Goal: Task Accomplishment & Management: Complete application form

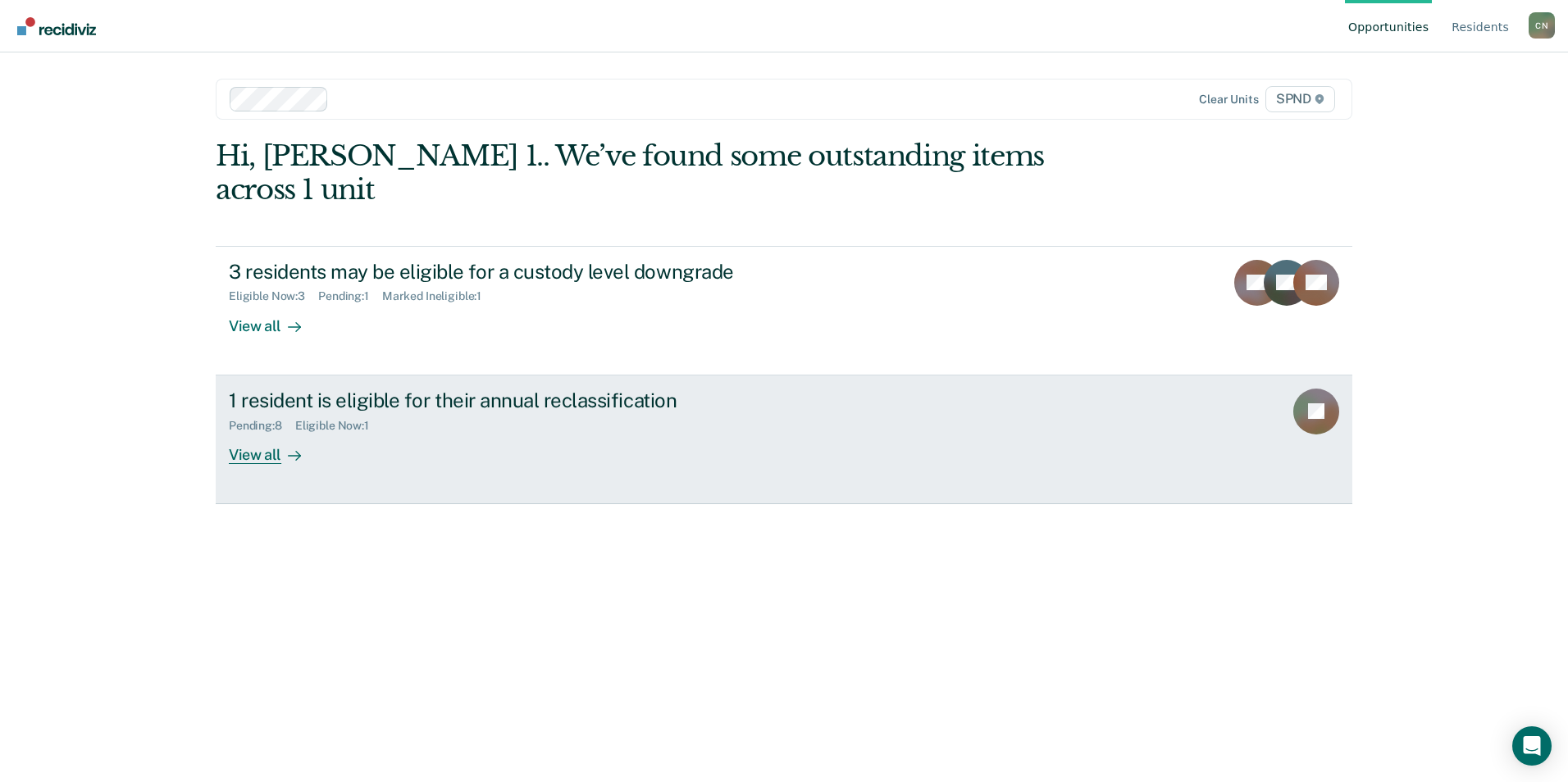
click at [260, 432] on div "View all" at bounding box center [274, 448] width 92 height 32
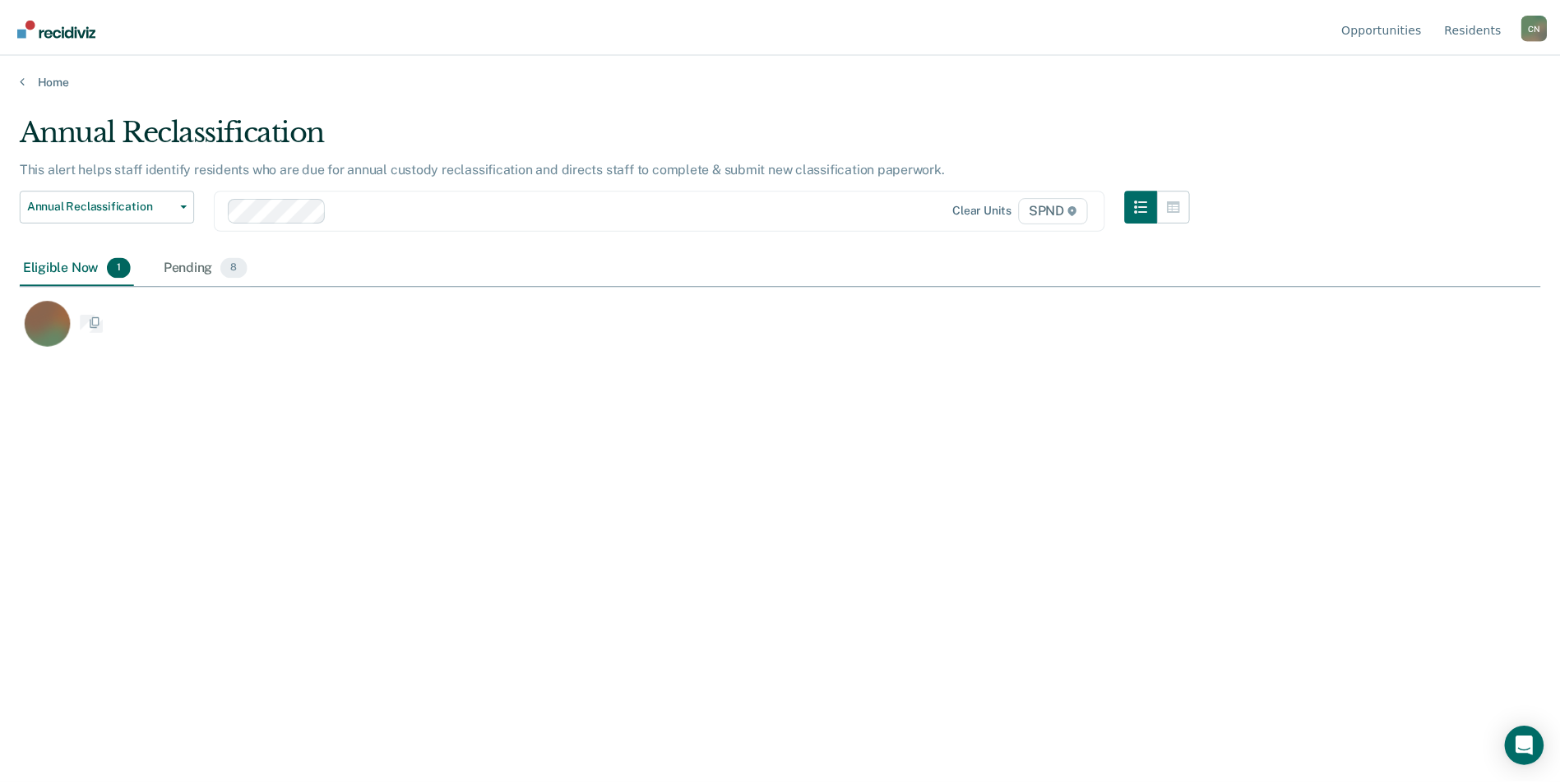
scroll to position [535, 1520]
click at [207, 263] on div "Pending 8" at bounding box center [206, 268] width 90 height 36
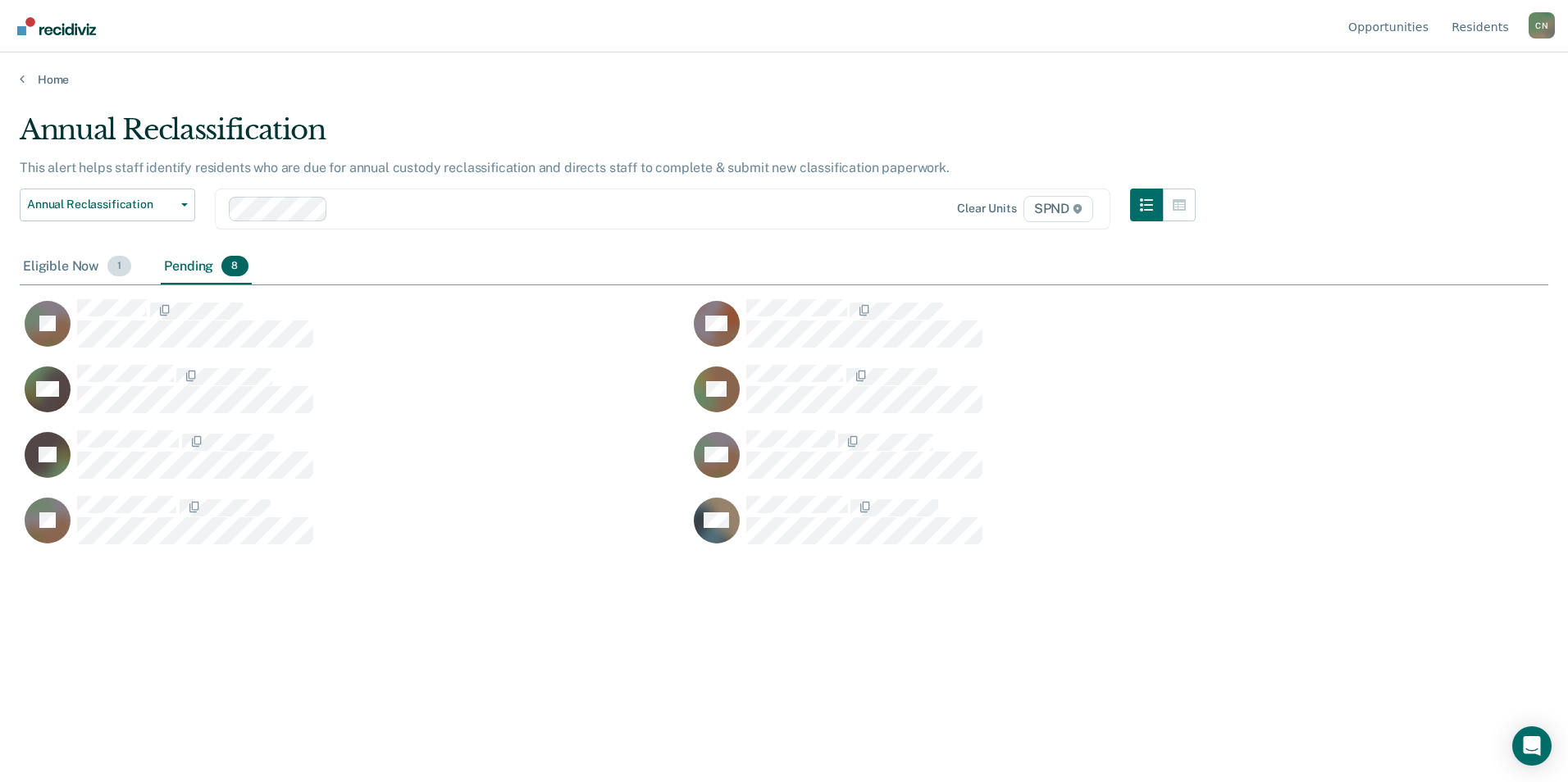
click at [41, 267] on div "Eligible Now 1" at bounding box center [77, 267] width 115 height 36
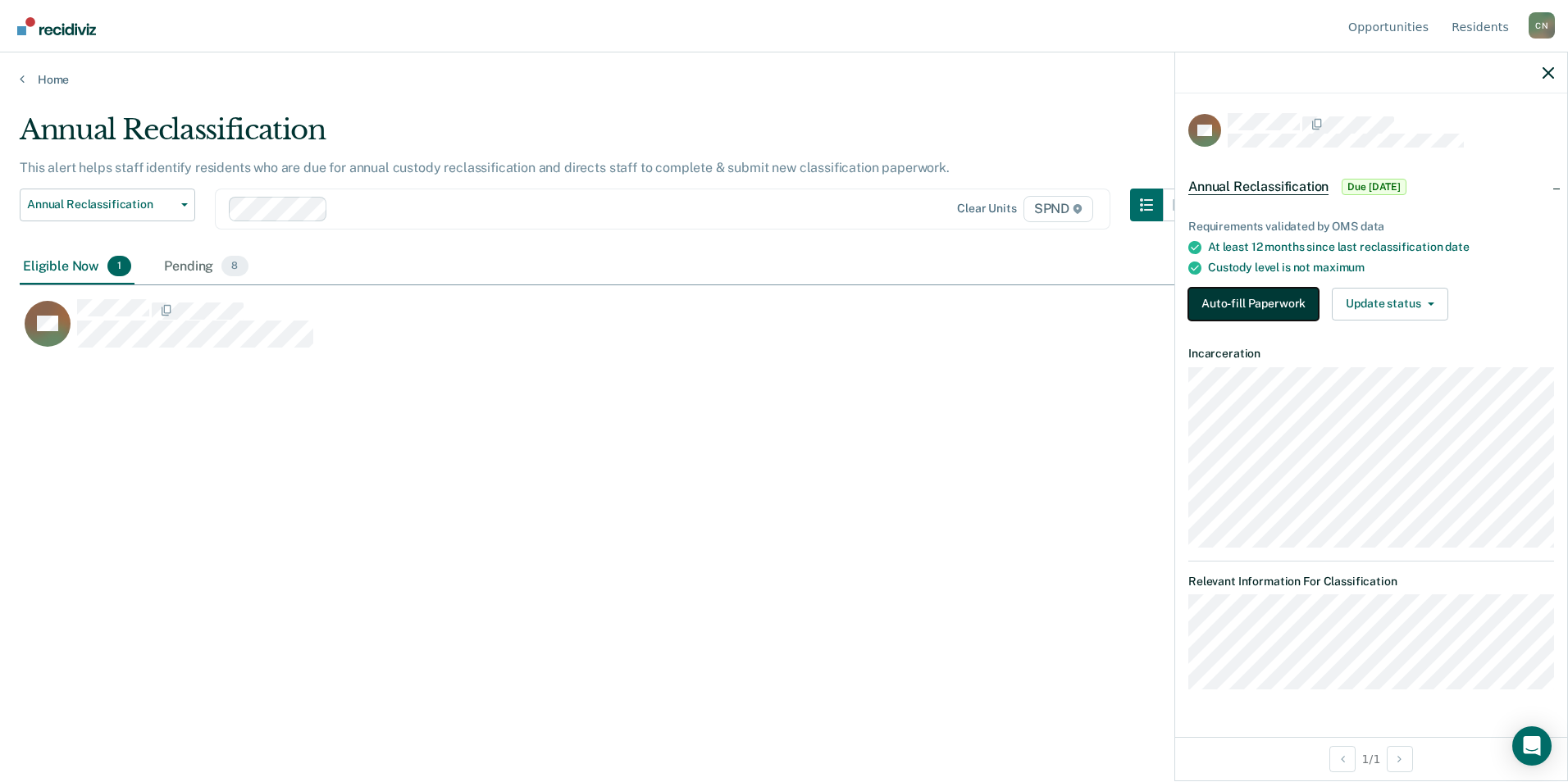
click at [1285, 304] on button "Auto-fill Paperwork" at bounding box center [1253, 304] width 131 height 33
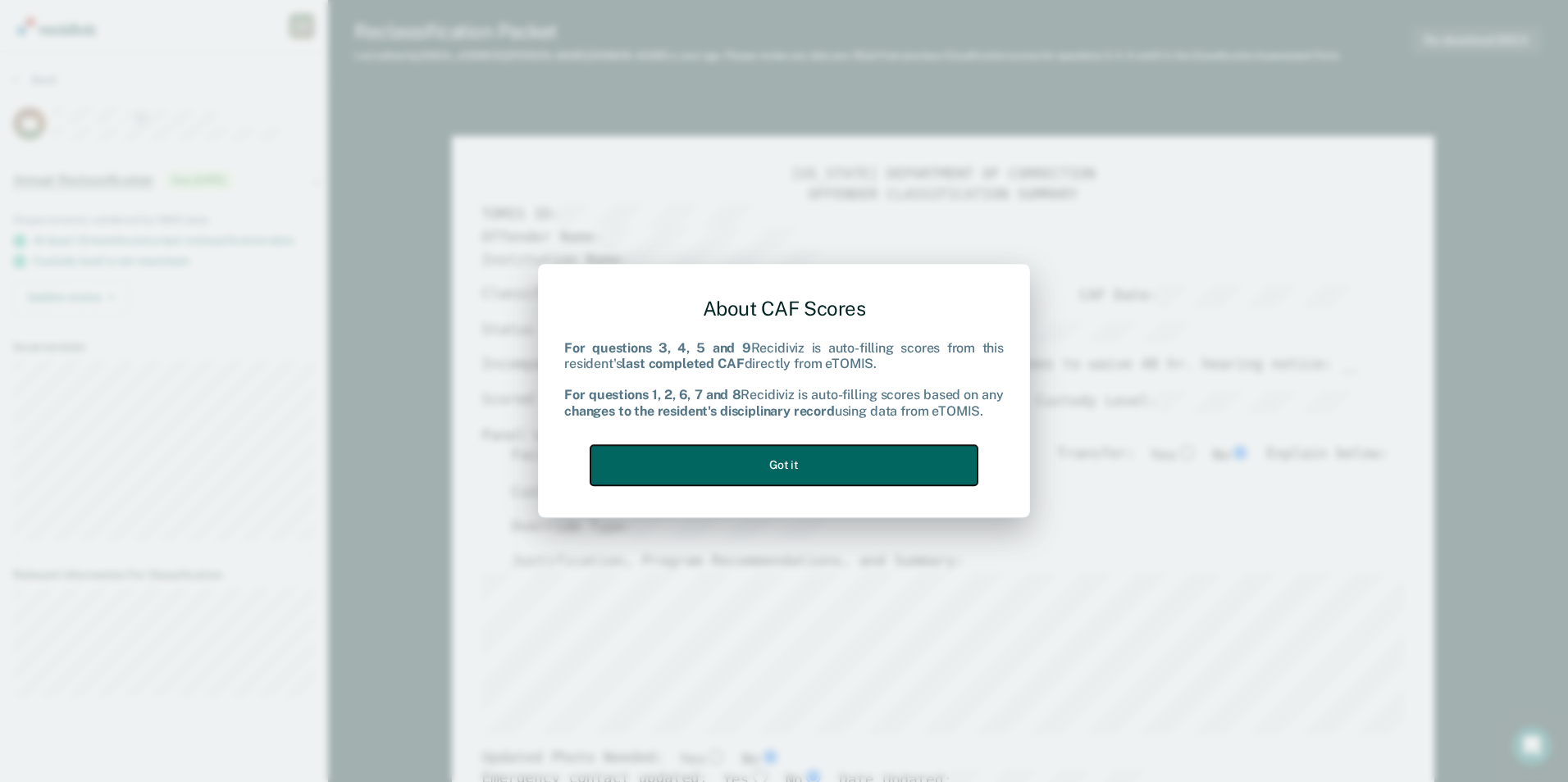
click at [827, 461] on button "Got it" at bounding box center [784, 465] width 387 height 40
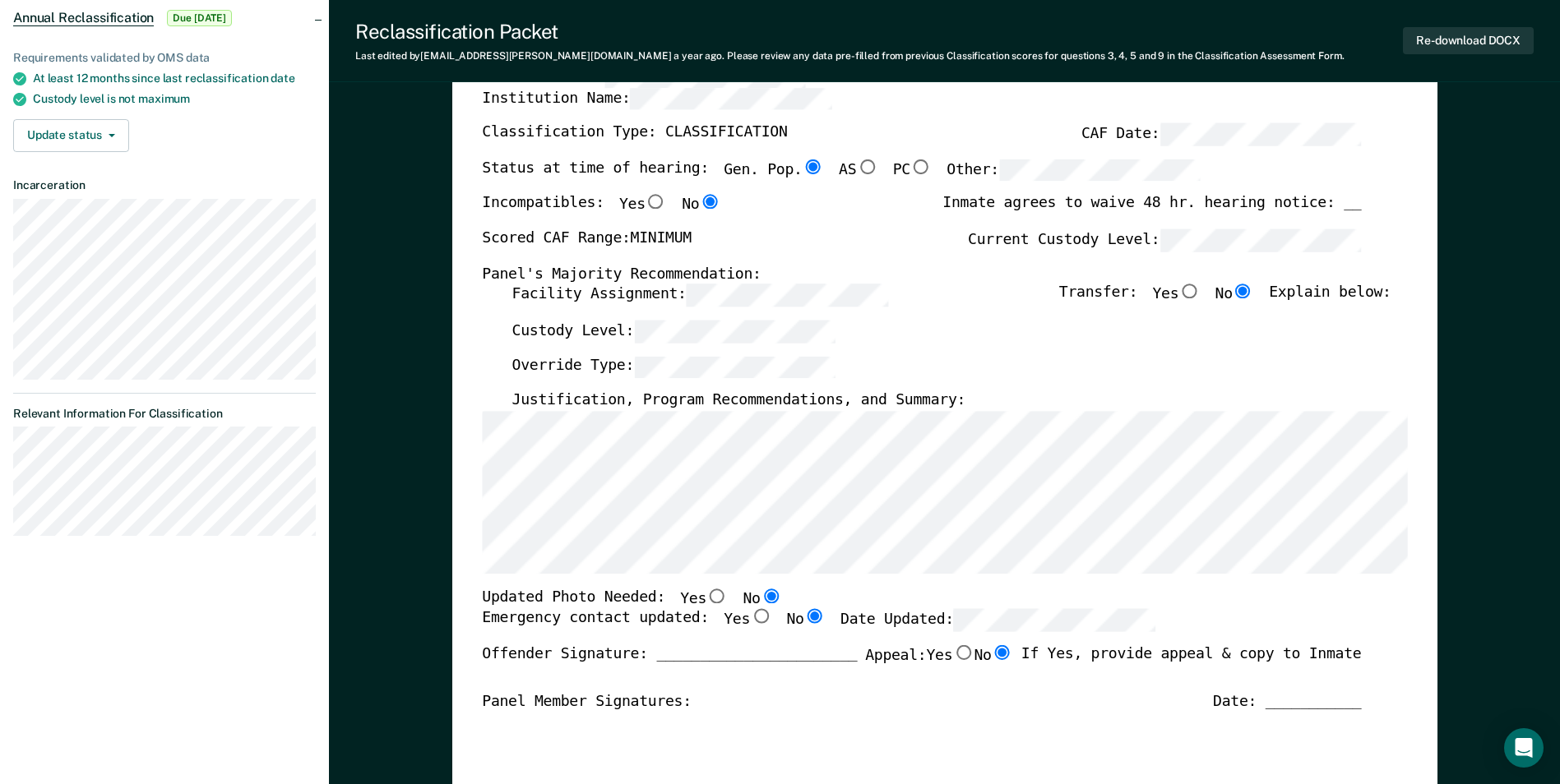
scroll to position [165, 0]
type textarea "x"
radio input "false"
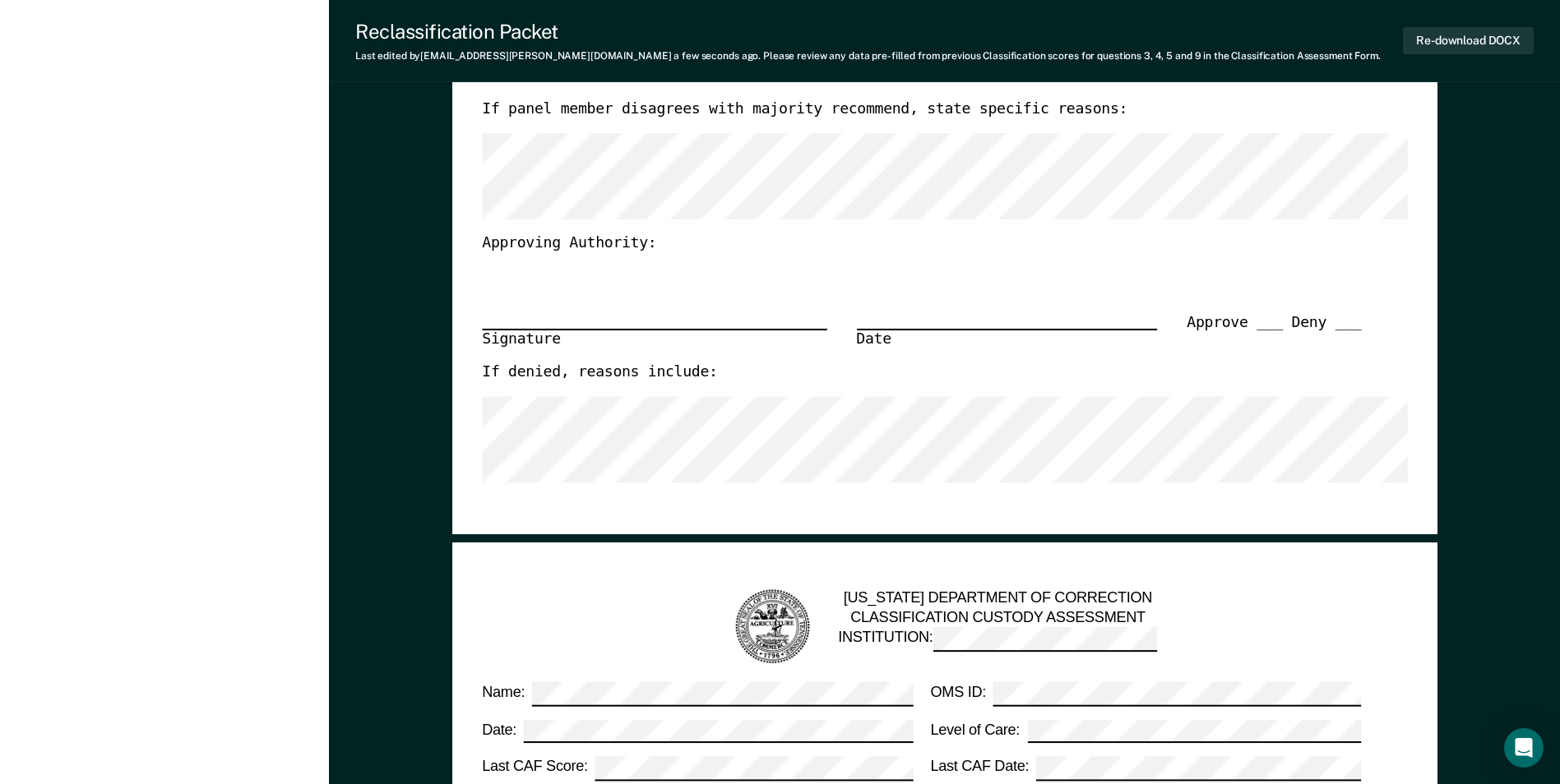
scroll to position [526, 0]
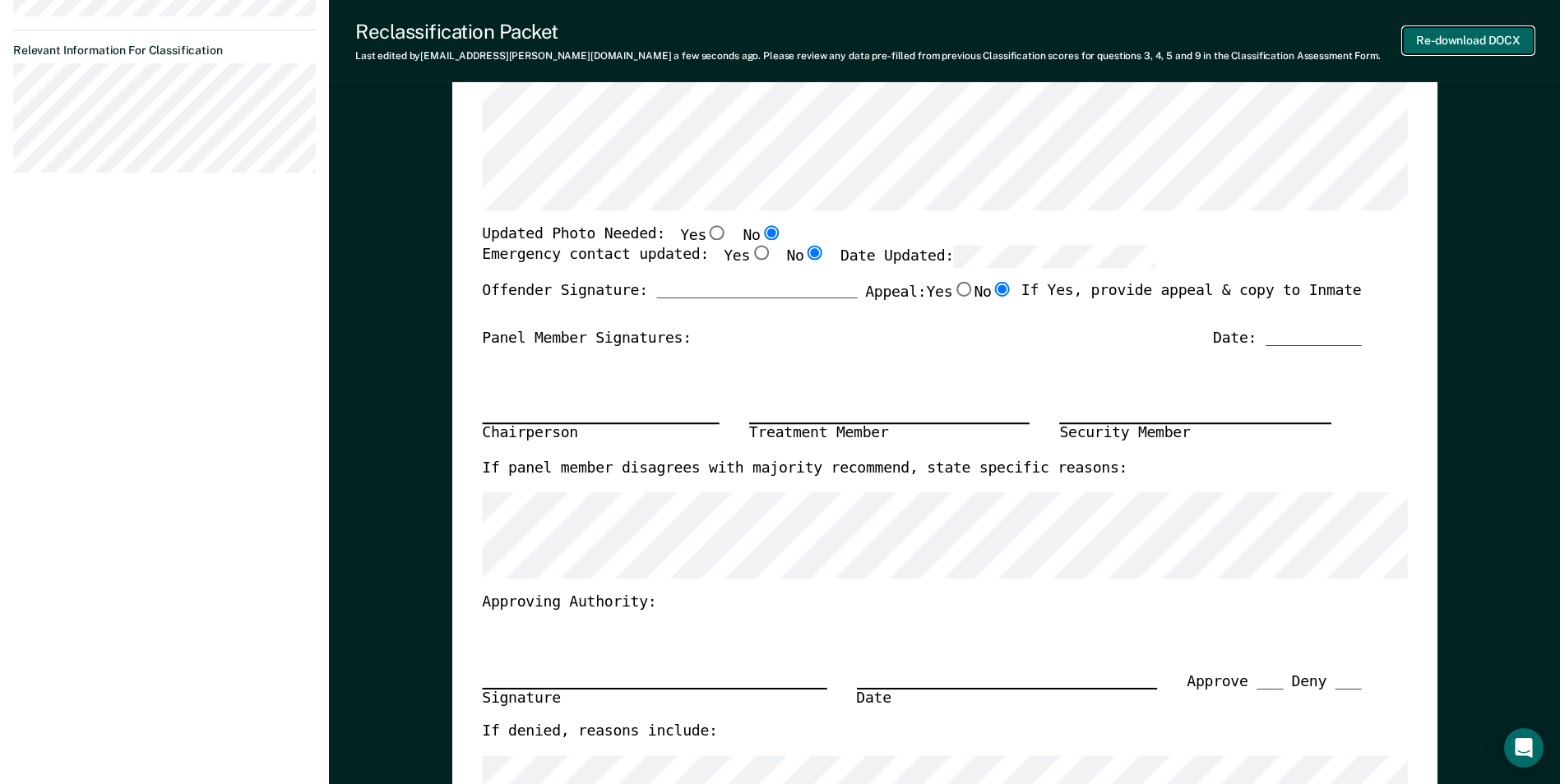
click at [1478, 37] on button "Re-download DOCX" at bounding box center [1469, 41] width 131 height 27
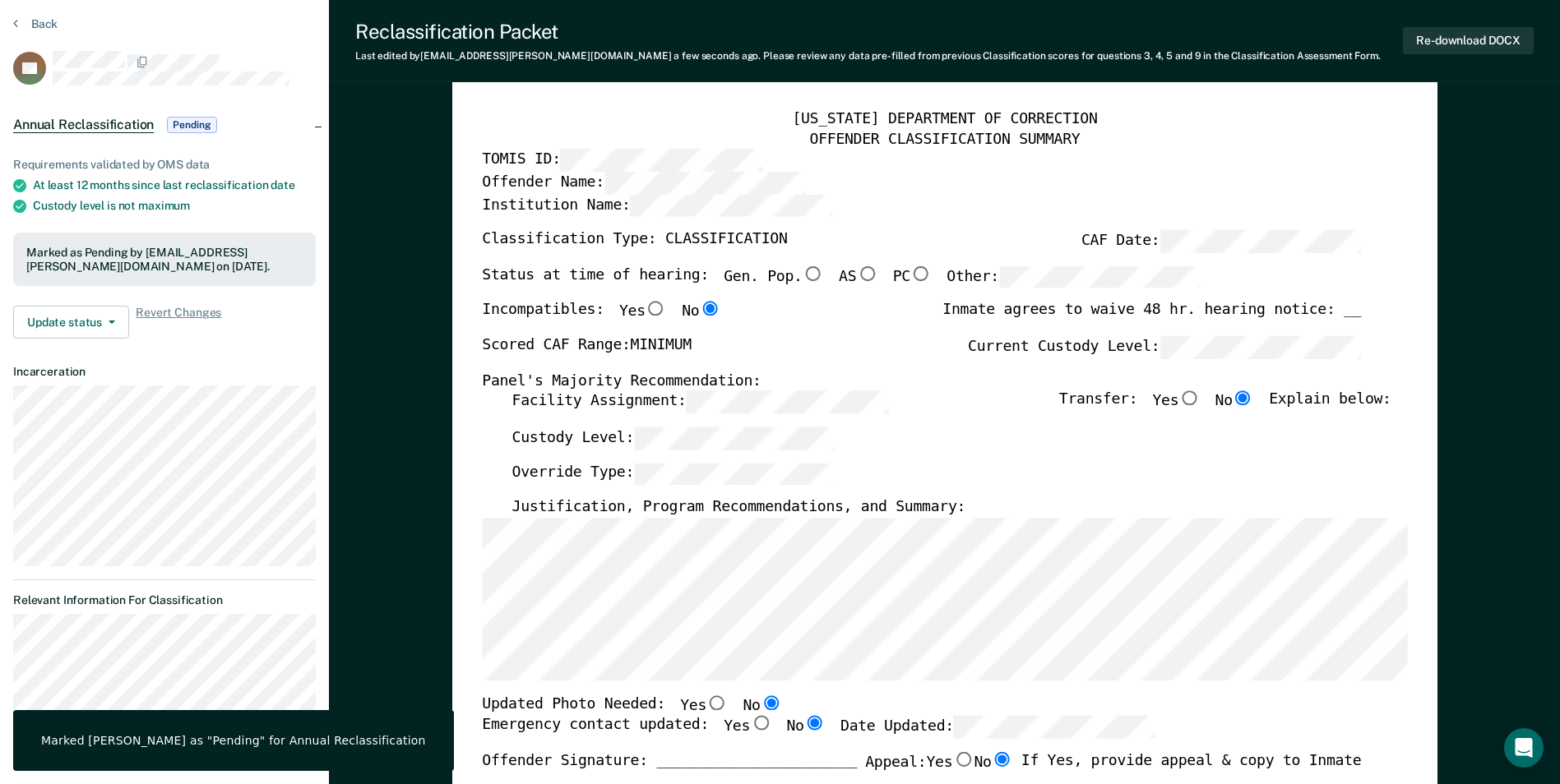
scroll to position [30, 0]
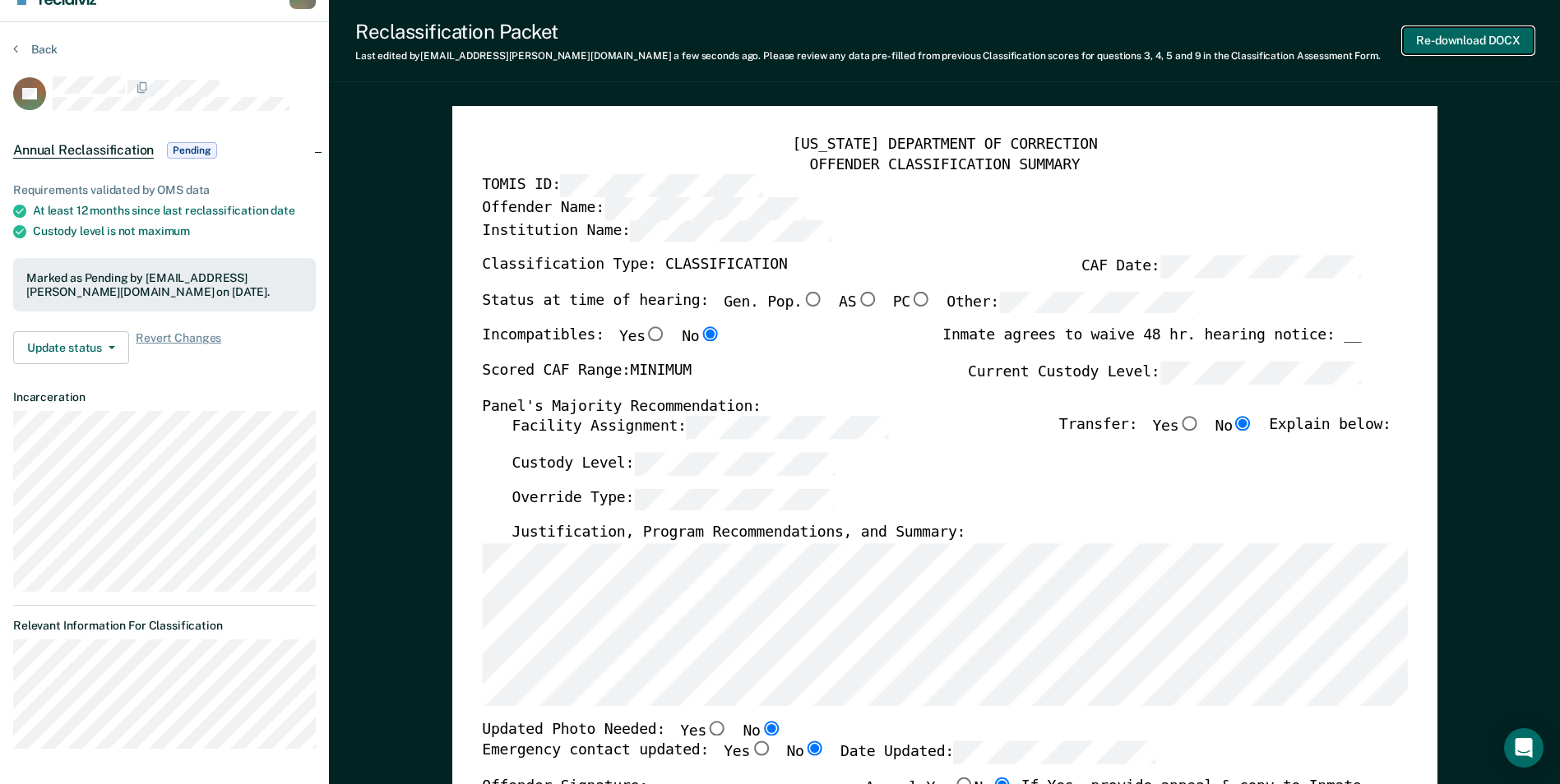
click at [1475, 41] on button "Re-download DOCX" at bounding box center [1469, 41] width 131 height 27
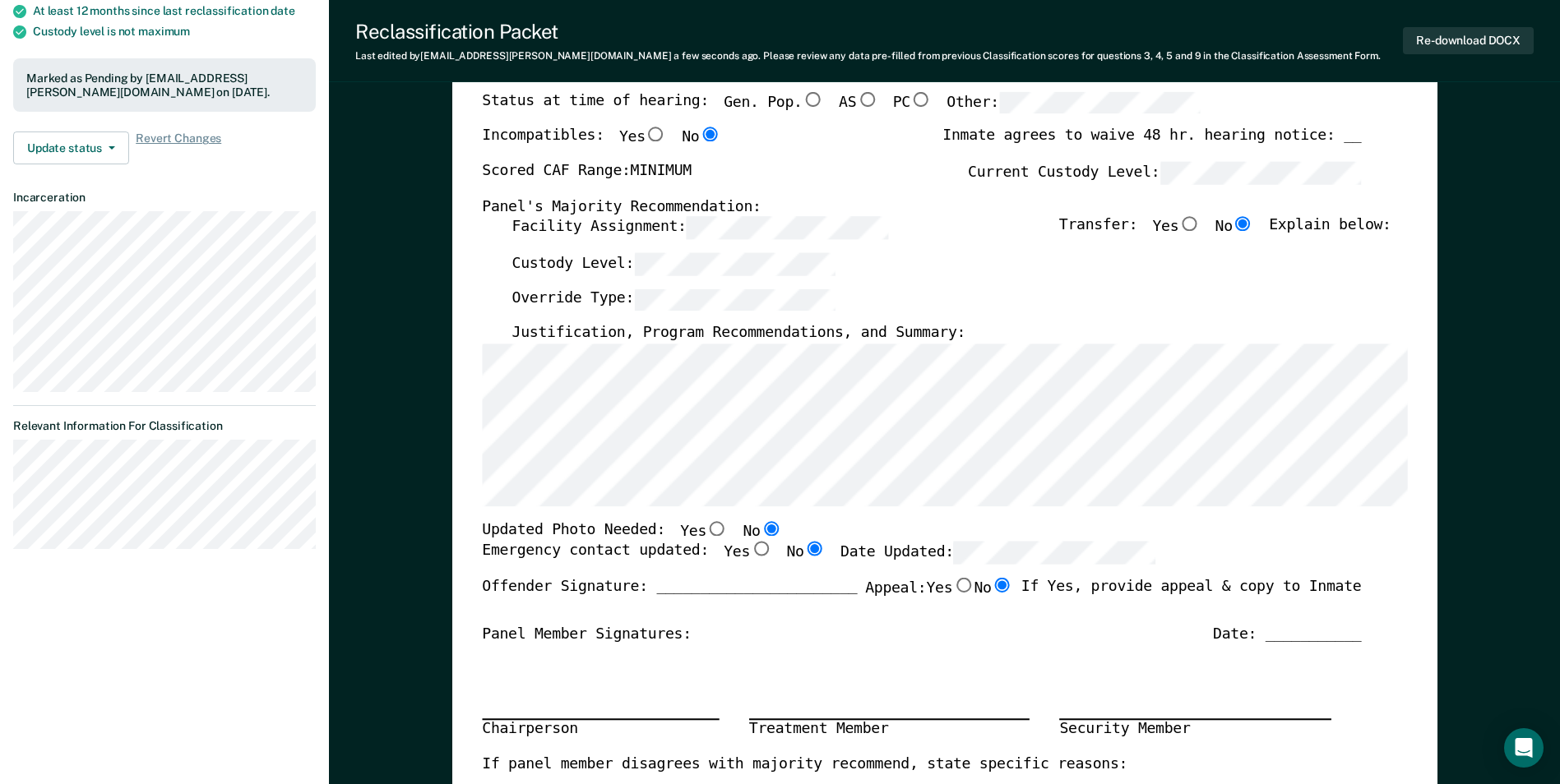
scroll to position [277, 0]
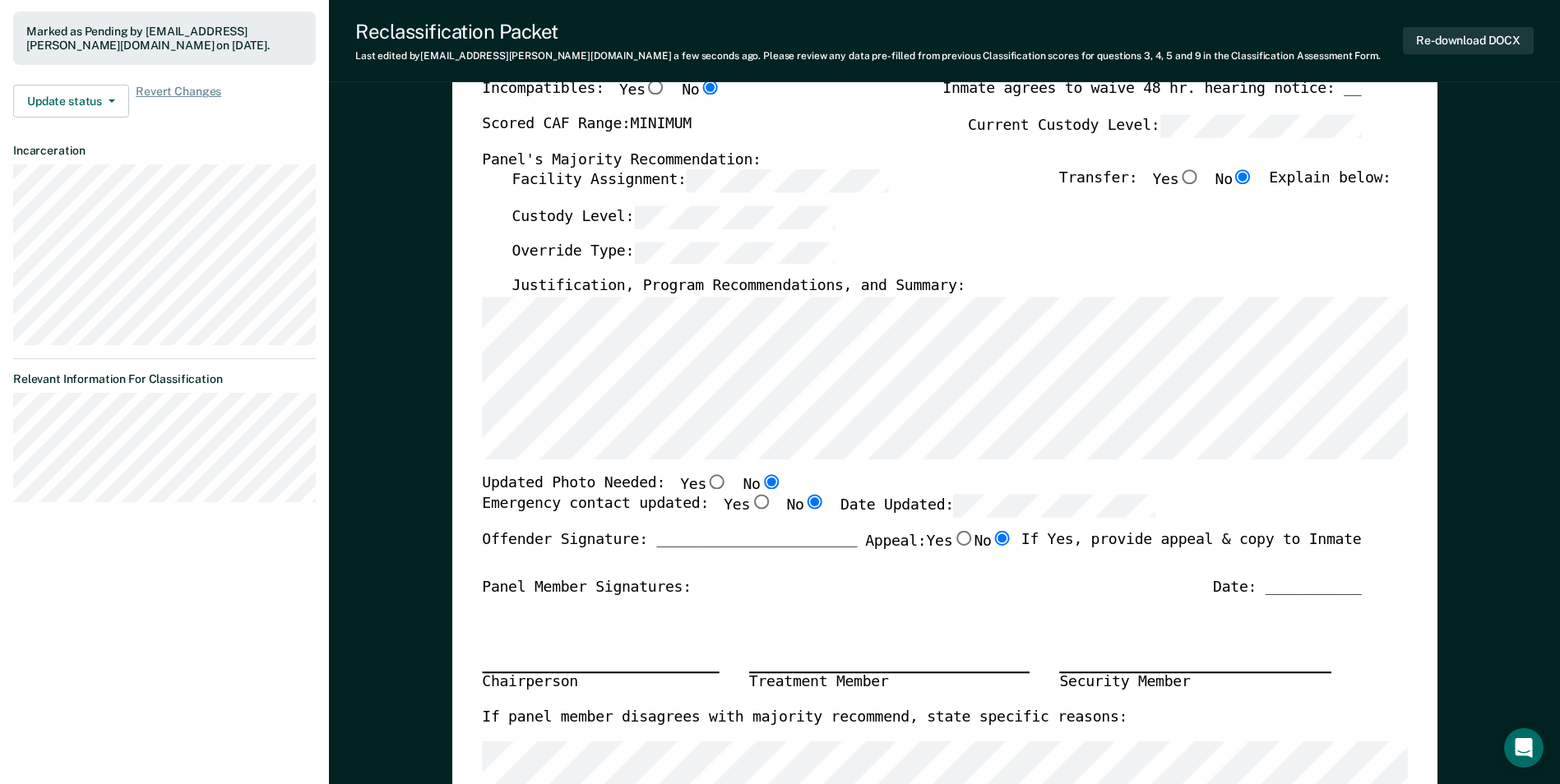
click at [901, 216] on div "Custody Level:" at bounding box center [951, 224] width 879 height 36
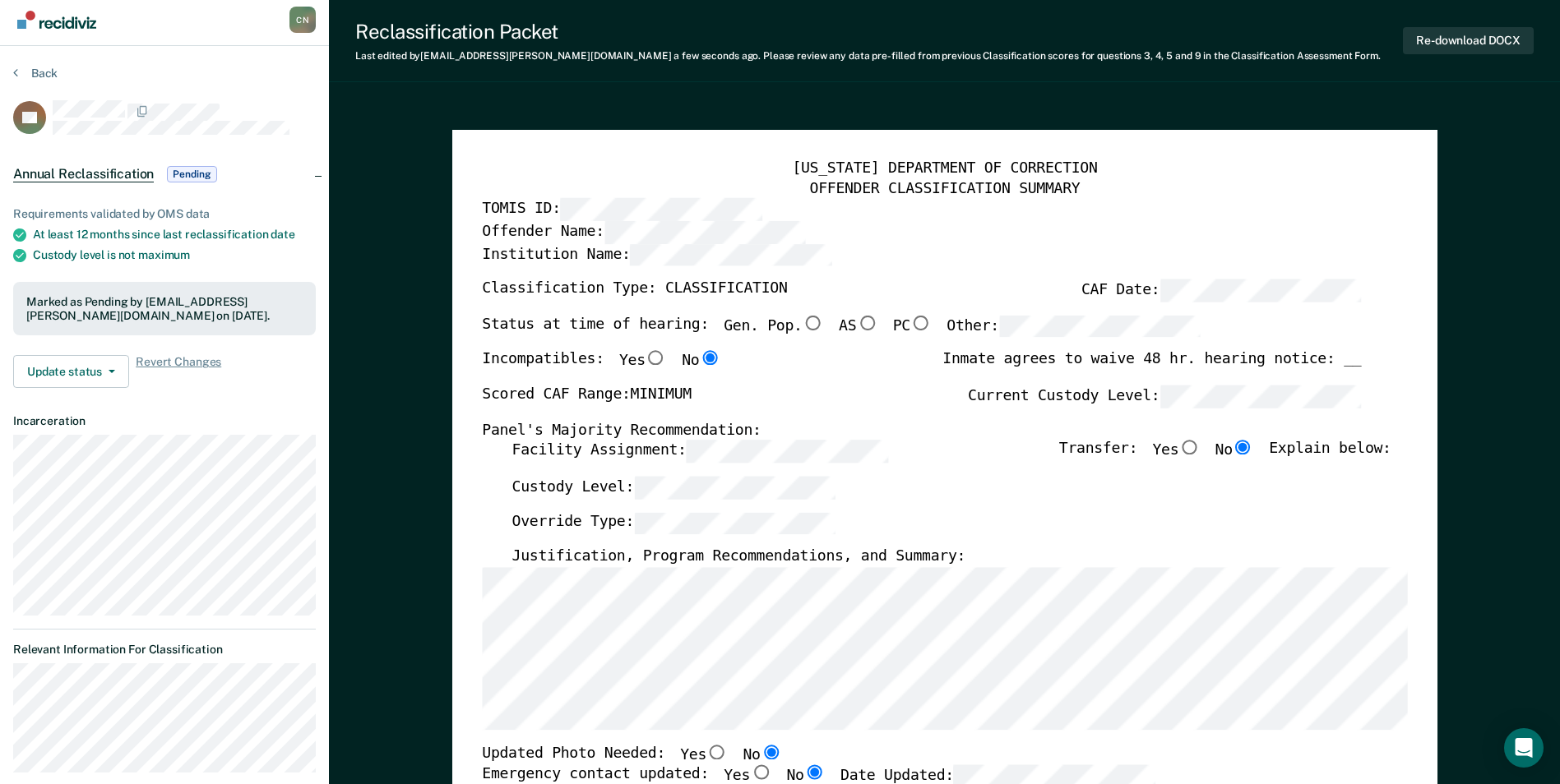
scroll to position [0, 0]
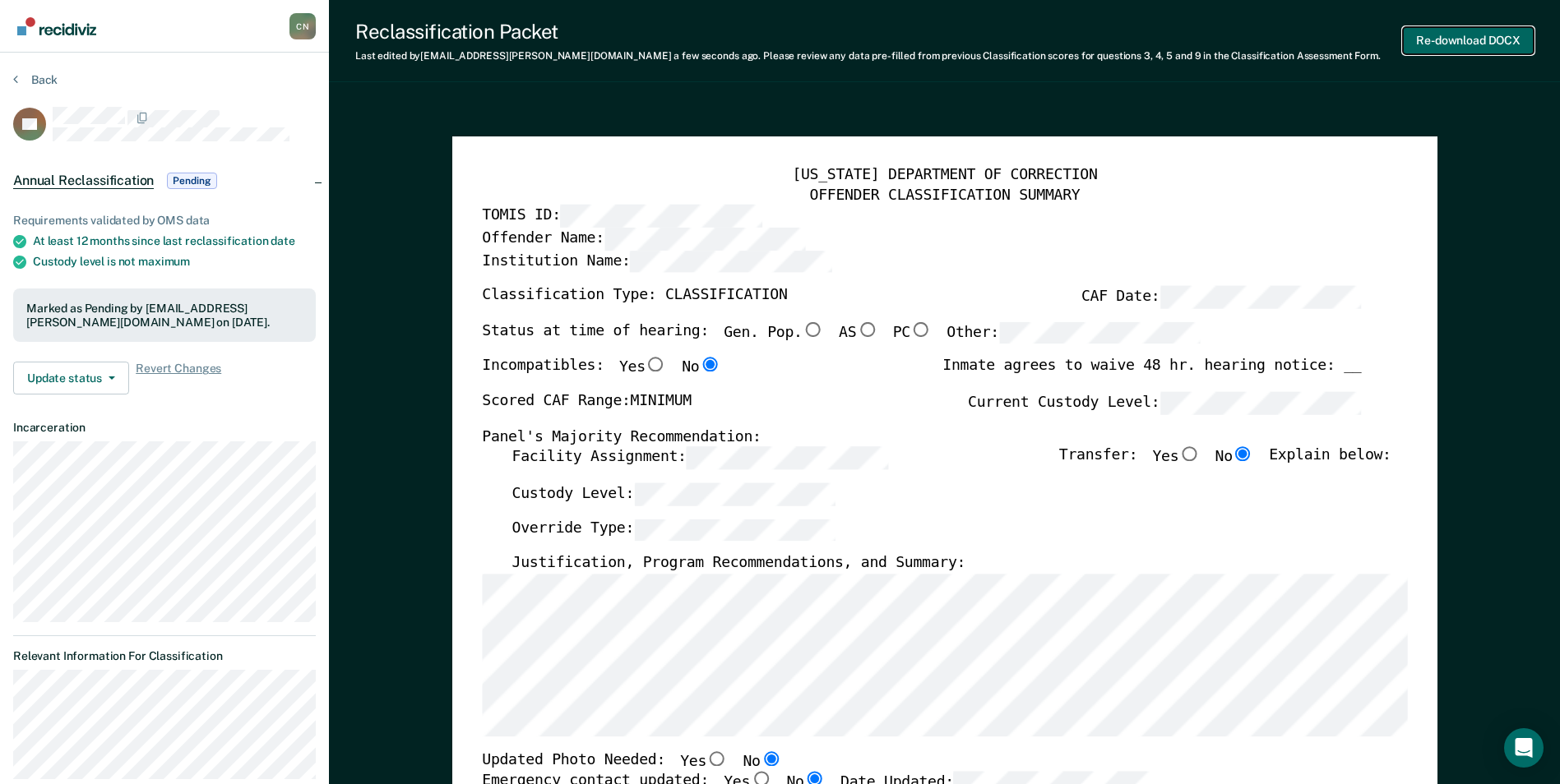
click at [1450, 38] on button "Re-download DOCX" at bounding box center [1469, 41] width 131 height 27
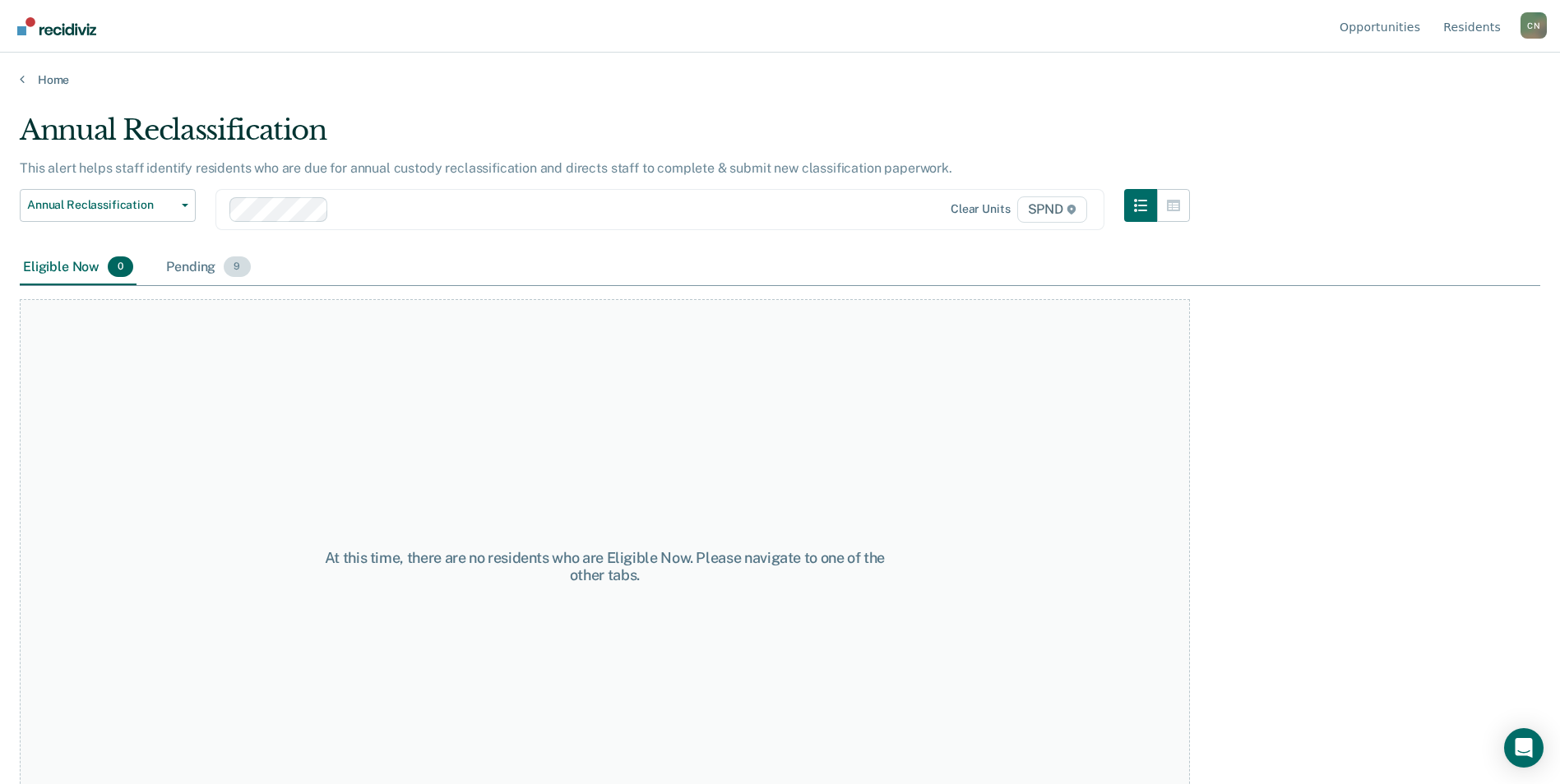
click at [204, 263] on div "Pending 9" at bounding box center [208, 268] width 90 height 36
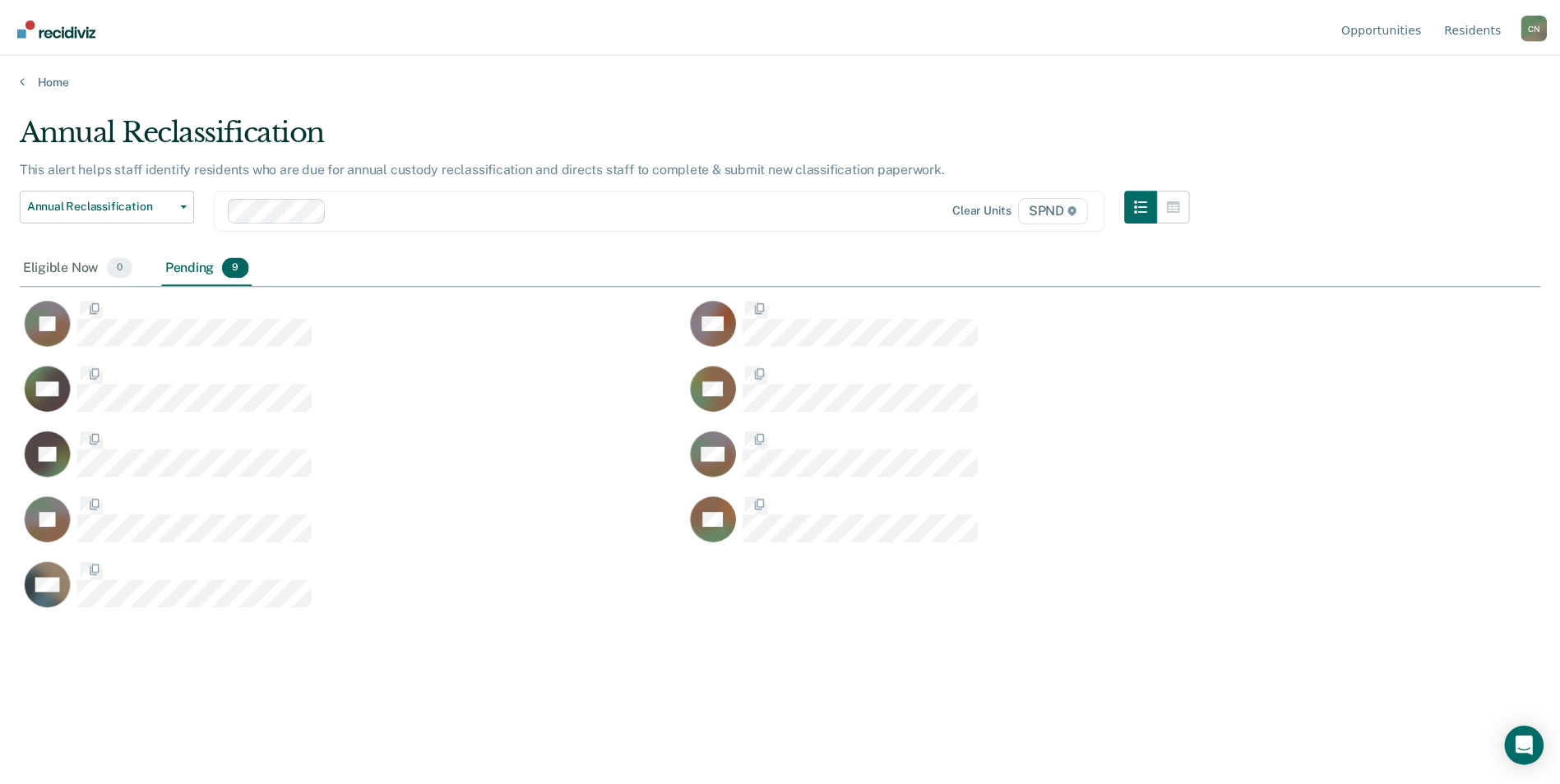
scroll to position [535, 1520]
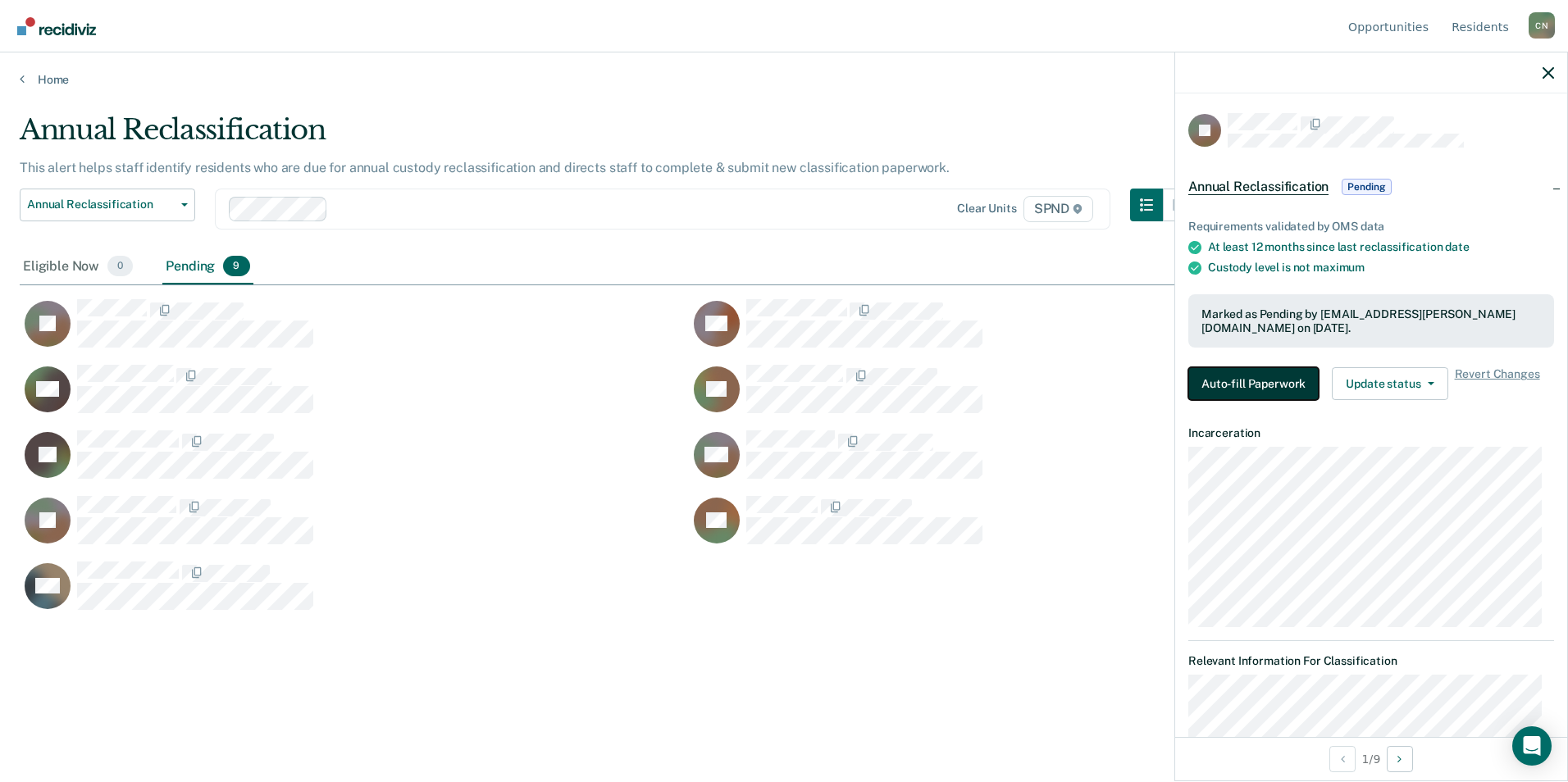
click at [1273, 373] on button "Auto-fill Paperwork" at bounding box center [1253, 383] width 131 height 33
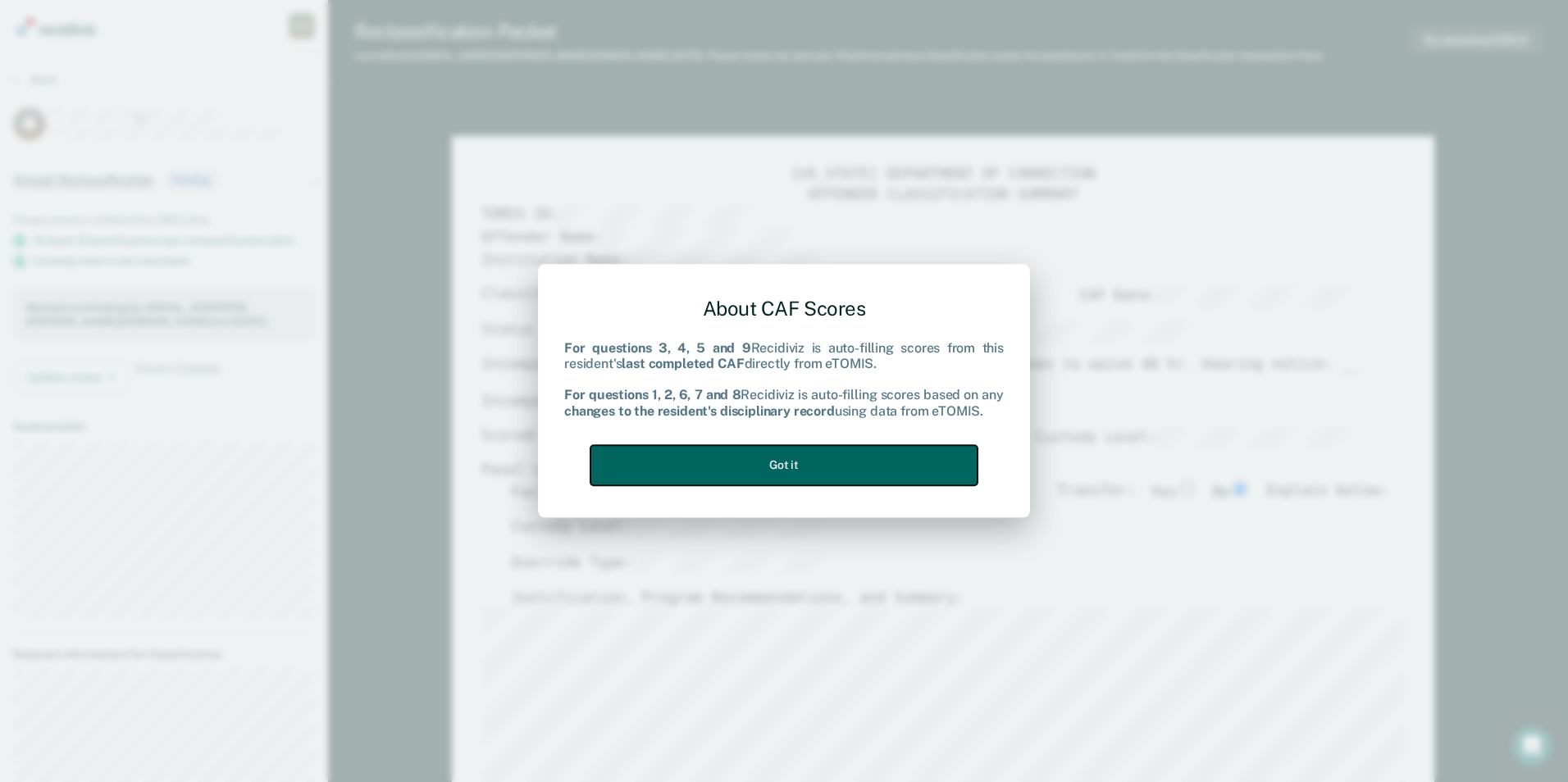
click at [787, 471] on button "Got it" at bounding box center [784, 465] width 387 height 40
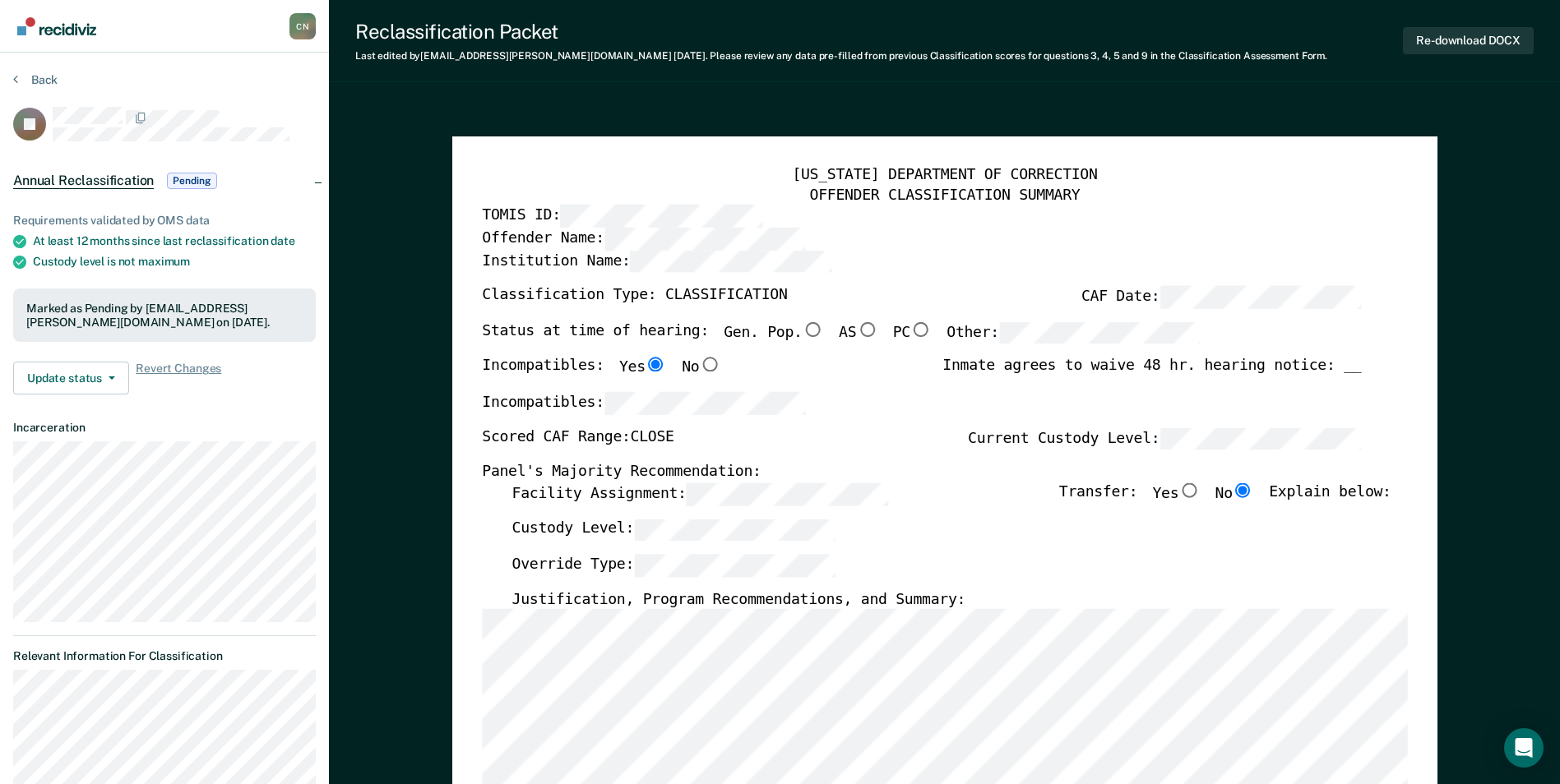
type textarea "x"
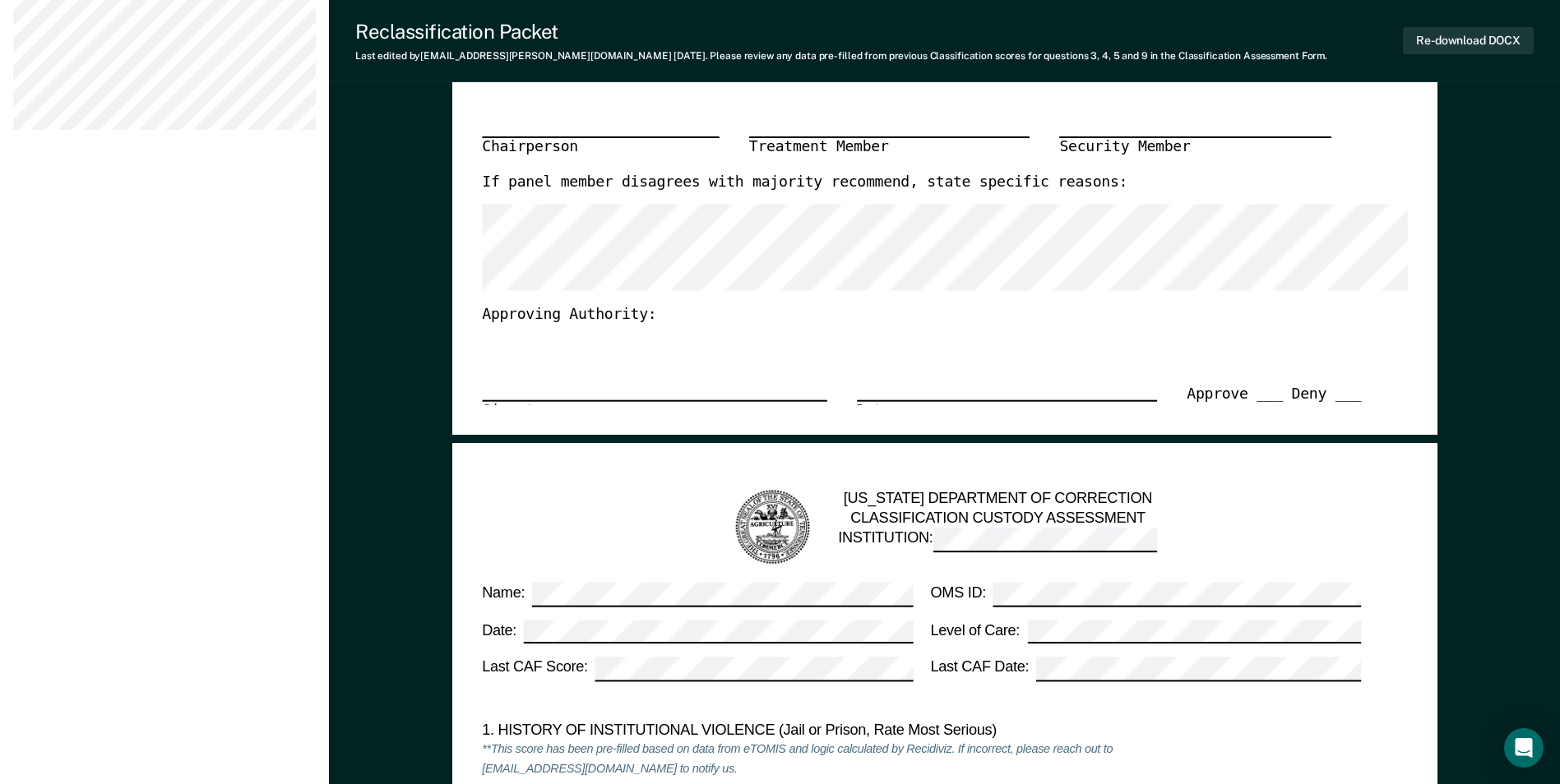
scroll to position [987, 0]
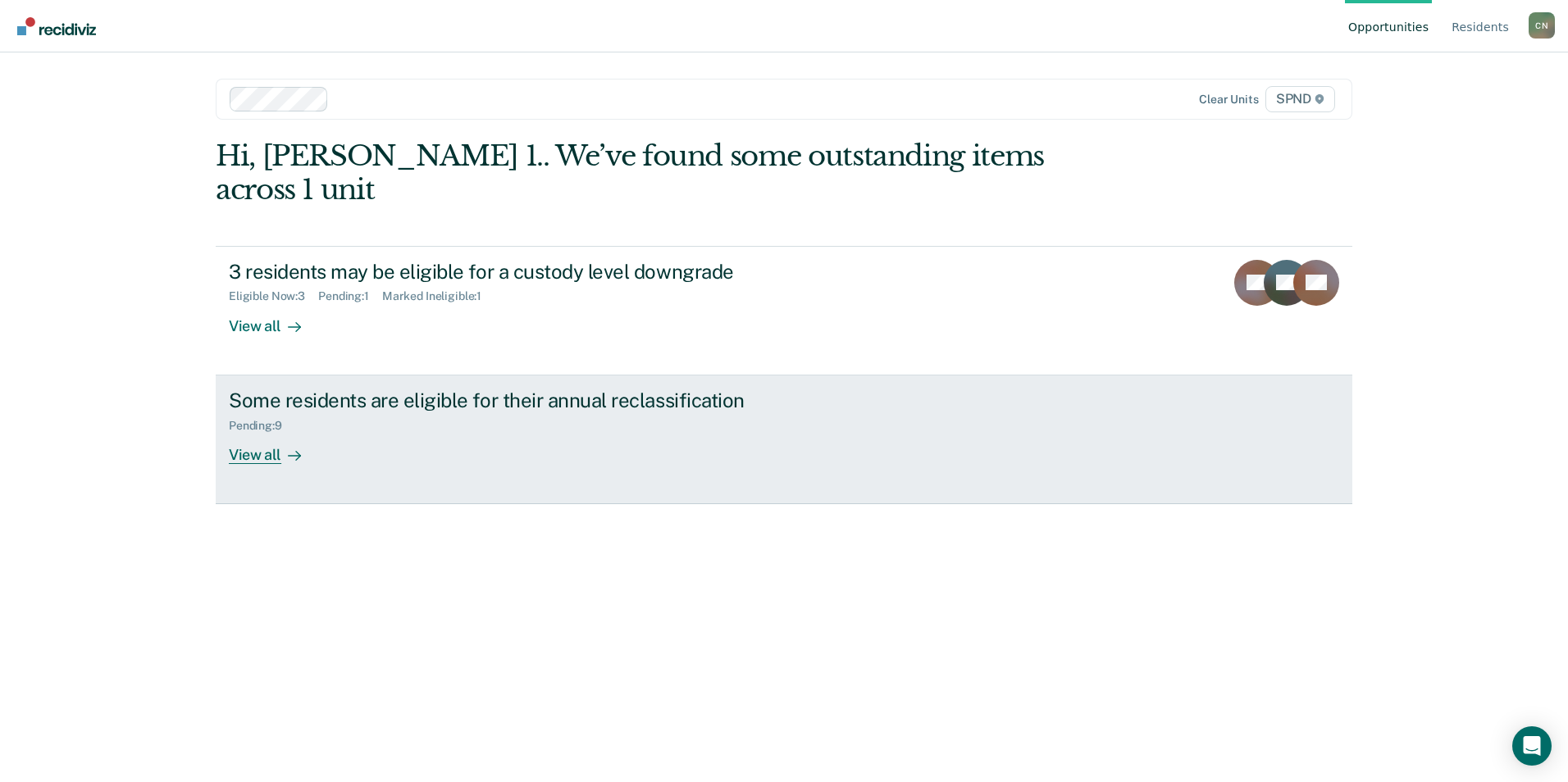
click at [267, 432] on div "View all" at bounding box center [274, 448] width 92 height 32
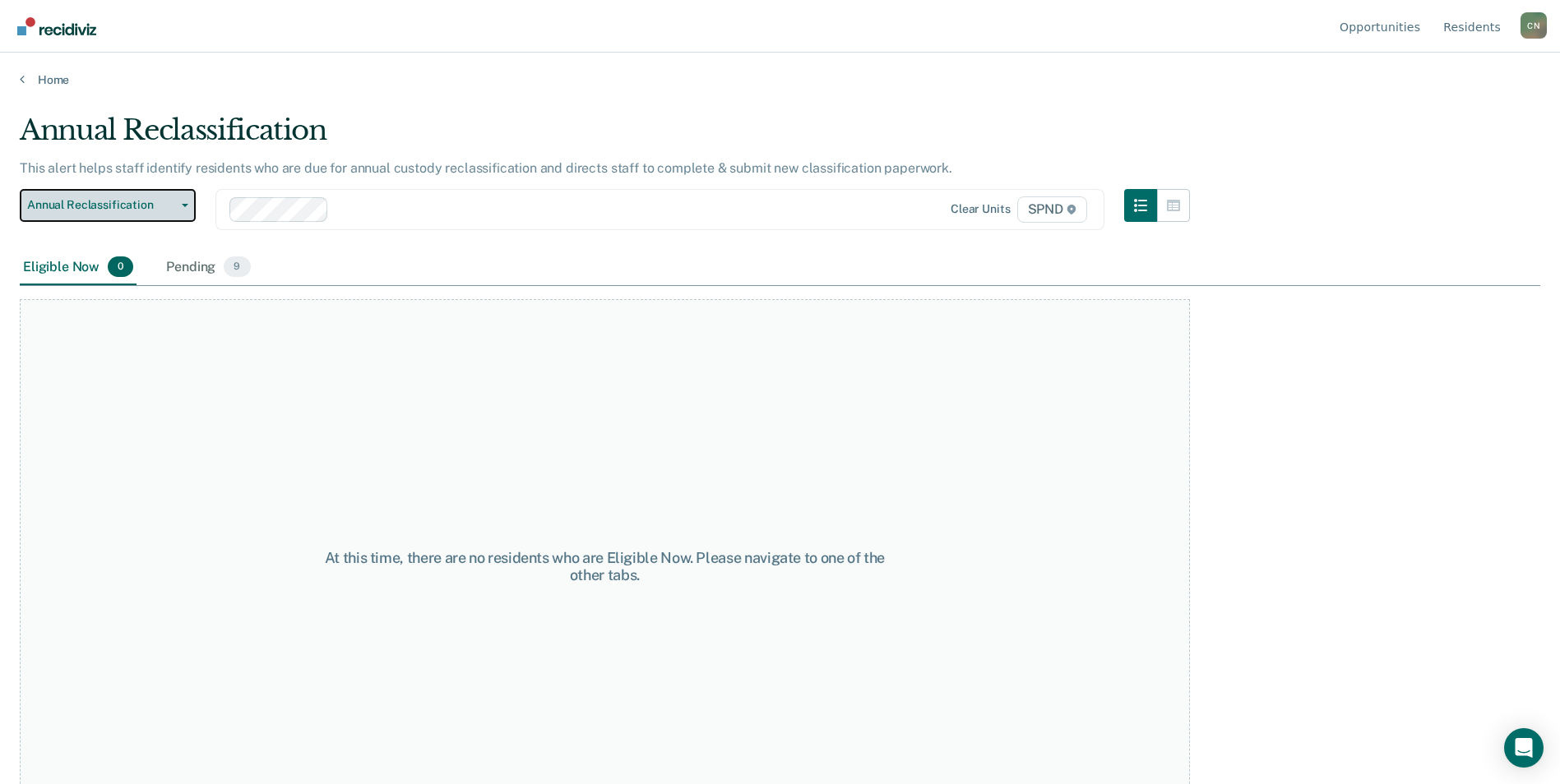
click at [123, 206] on span "Annual Reclassification" at bounding box center [101, 204] width 148 height 14
click at [210, 270] on div "Pending 9" at bounding box center [208, 268] width 90 height 36
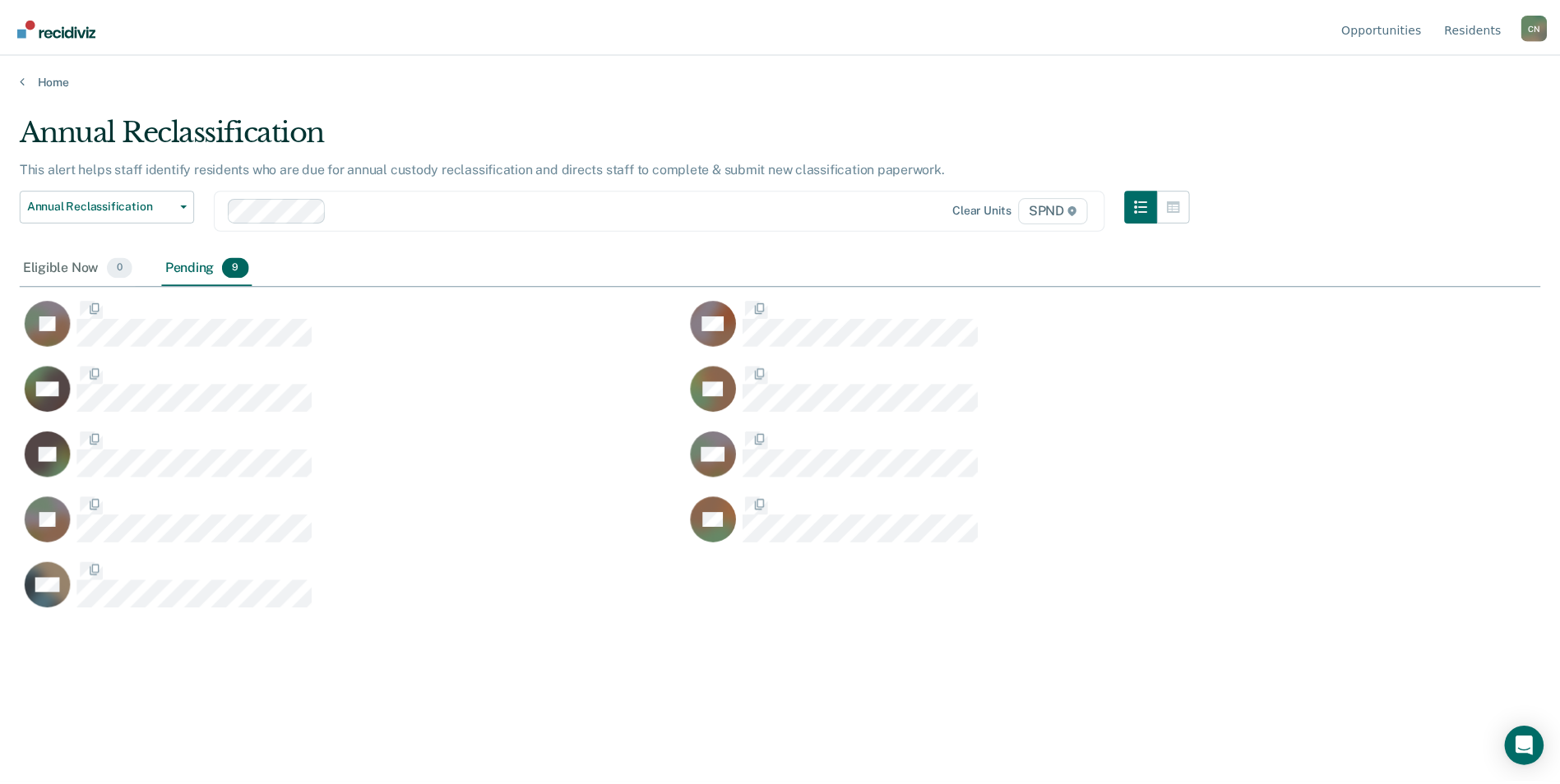
scroll to position [535, 1520]
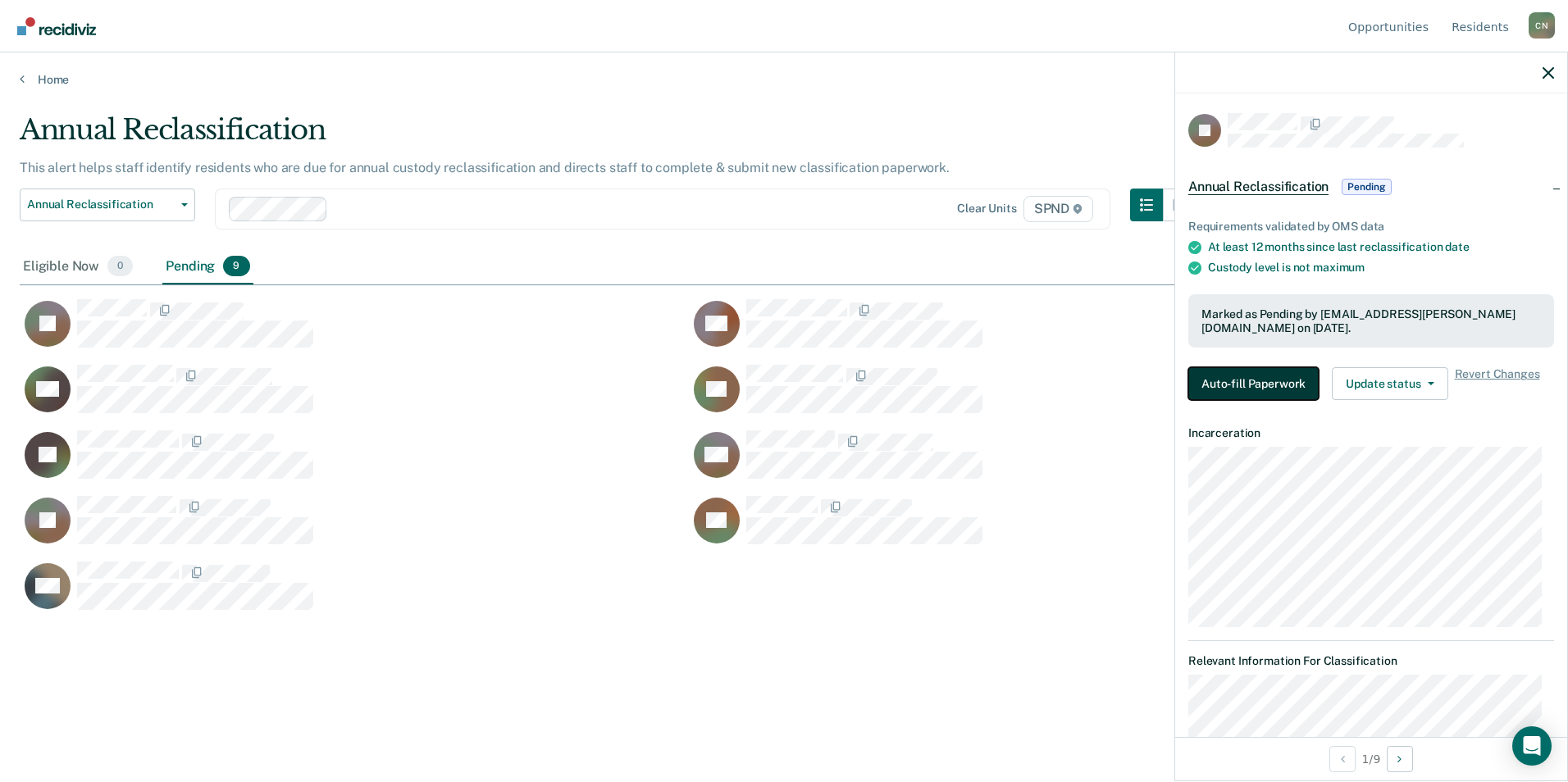
click at [1248, 376] on button "Auto-fill Paperwork" at bounding box center [1253, 383] width 131 height 33
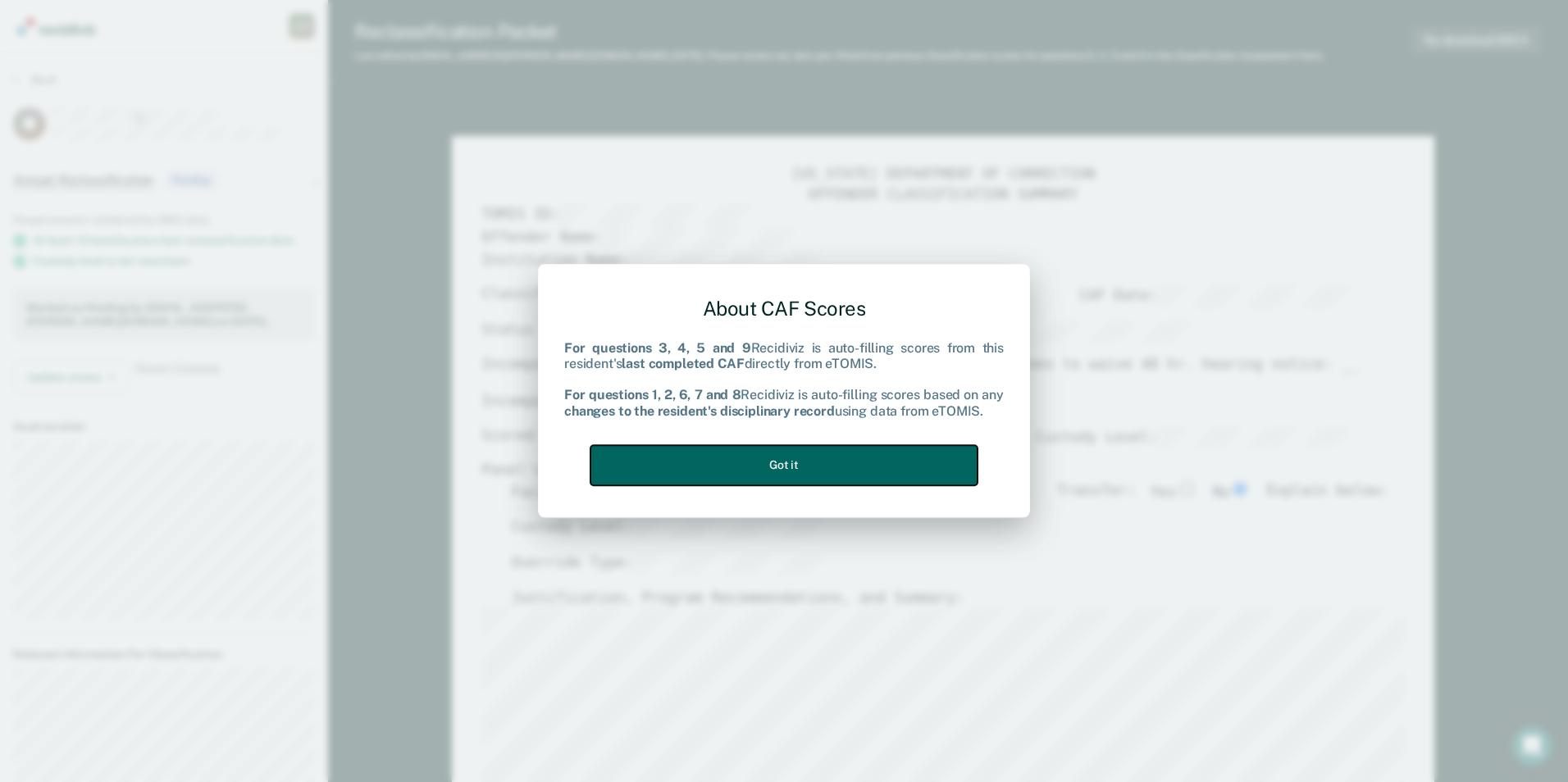
click at [812, 475] on button "Got it" at bounding box center [784, 465] width 387 height 40
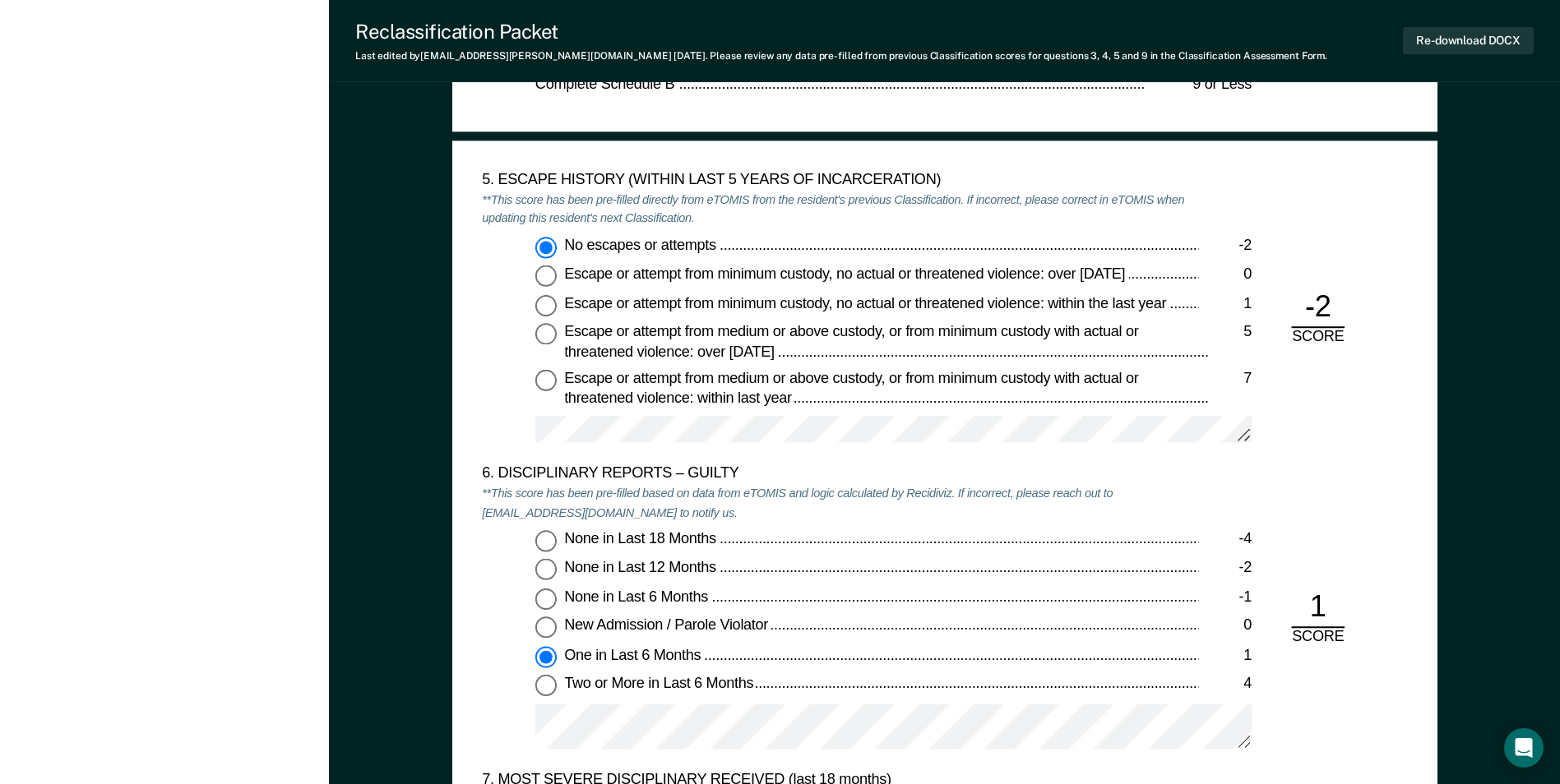
scroll to position [2714, 0]
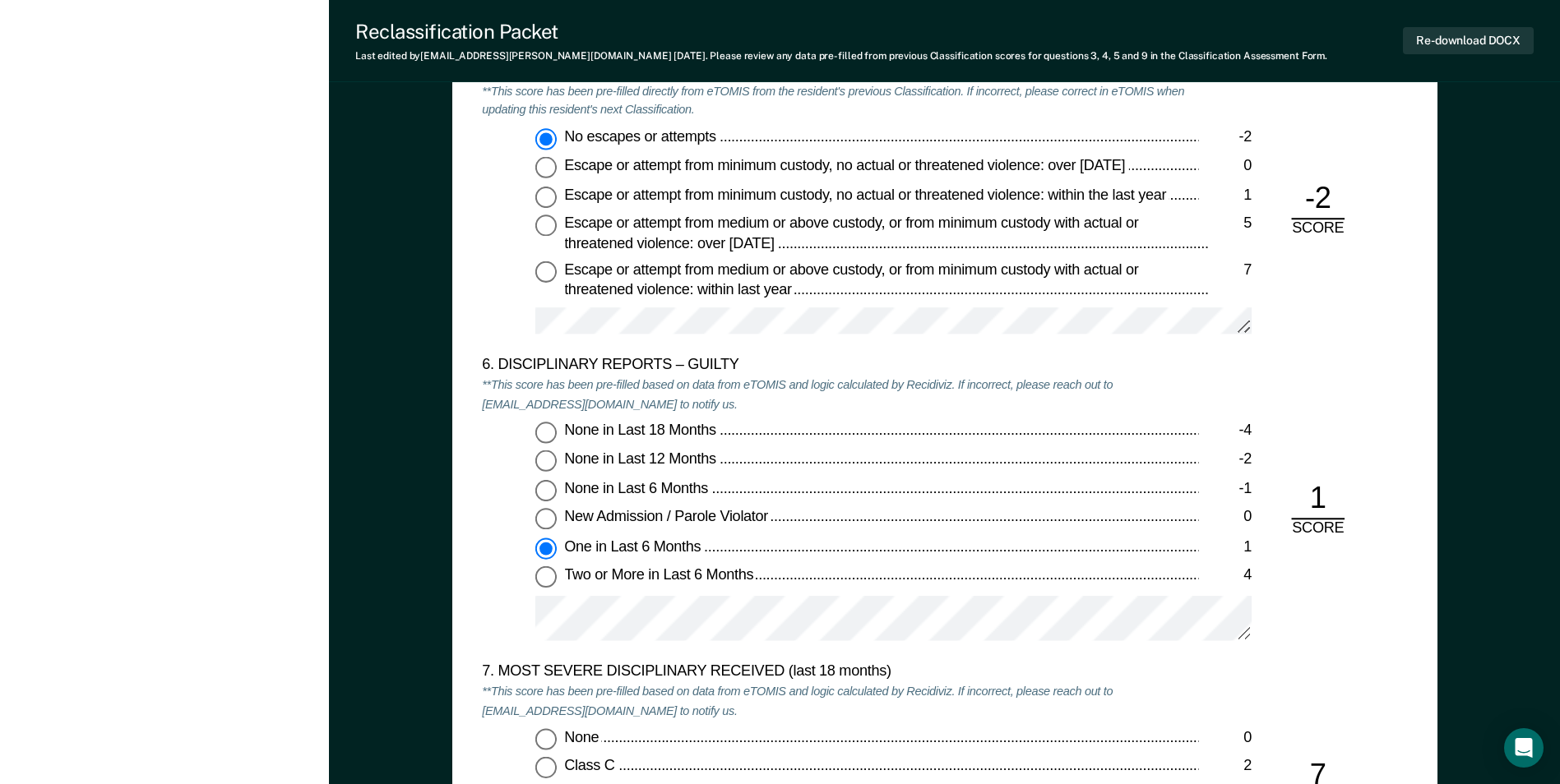
click at [747, 492] on div "None in Last 6 Months" at bounding box center [881, 490] width 634 height 20
click at [557, 492] on input "None in Last 6 Months -1" at bounding box center [546, 491] width 22 height 22
type textarea "x"
radio input "true"
radio input "false"
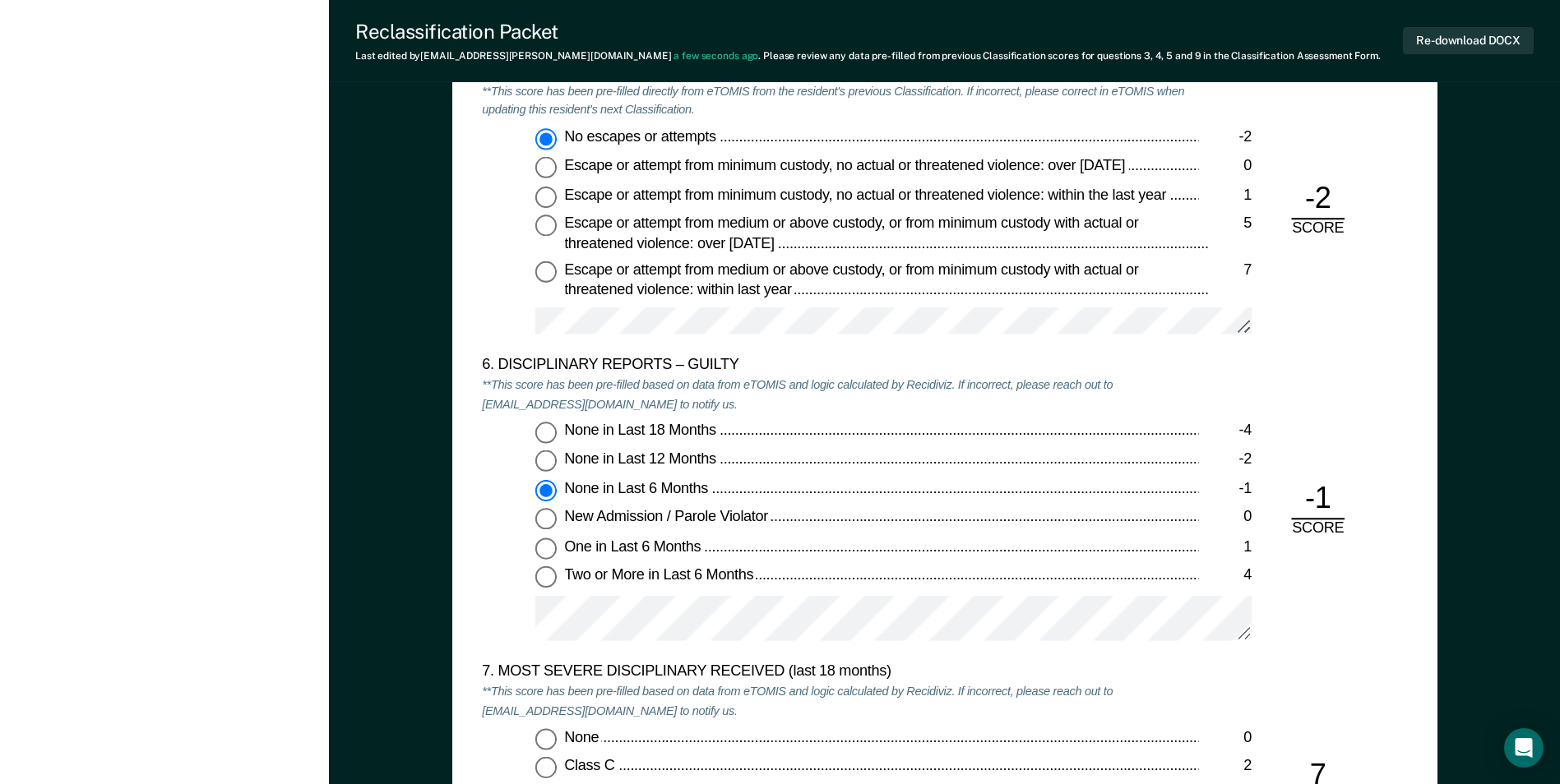
click at [536, 544] on input "One in Last 6 Months 1" at bounding box center [546, 549] width 22 height 22
type textarea "x"
radio input "false"
radio input "true"
type textarea "x"
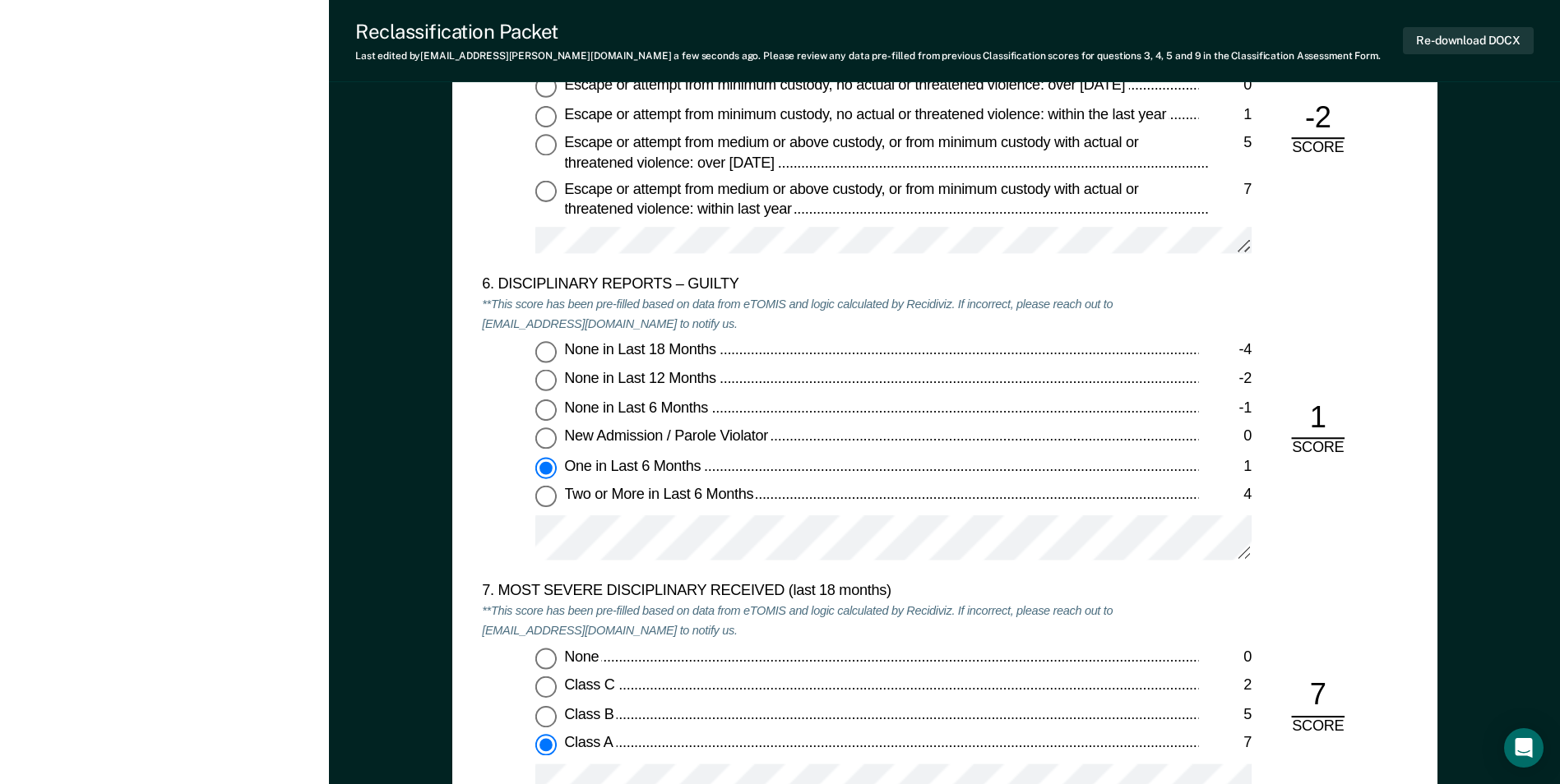
scroll to position [2878, 0]
